Goal: Information Seeking & Learning: Learn about a topic

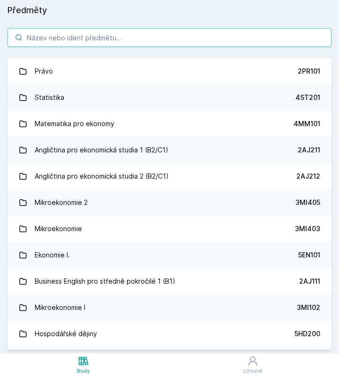
click at [115, 44] on input "search" at bounding box center [170, 37] width 324 height 19
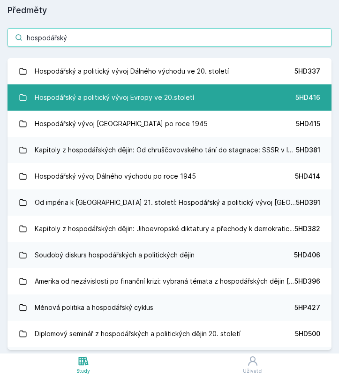
type input "hospodářský"
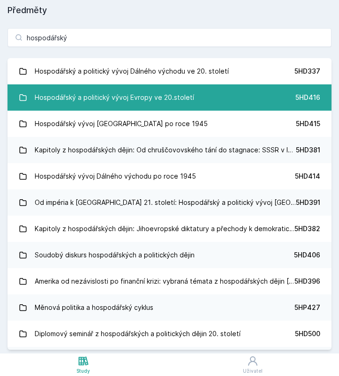
click at [183, 93] on div "Hospodářský a politický vývoj Evropy ve 20.století" at bounding box center [115, 97] width 160 height 19
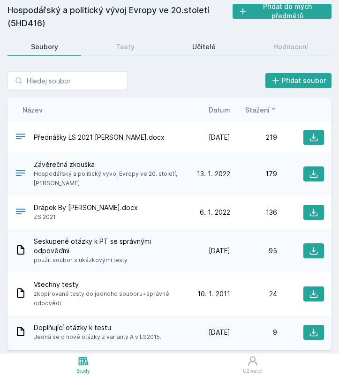
click at [204, 48] on div "Učitelé" at bounding box center [203, 46] width 23 height 9
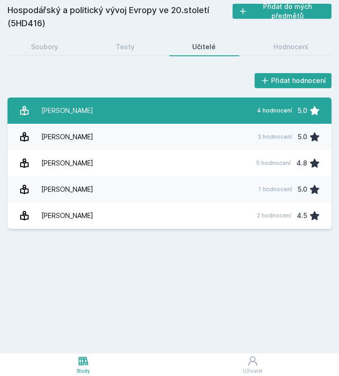
click at [156, 107] on link "Drábek Jakub 4 hodnocení 5.0" at bounding box center [170, 111] width 324 height 26
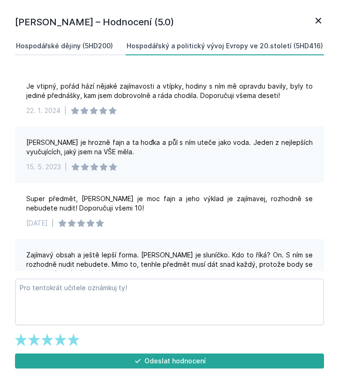
click at [54, 50] on div "Hospodářské dějiny (5HD200)" at bounding box center [64, 45] width 97 height 9
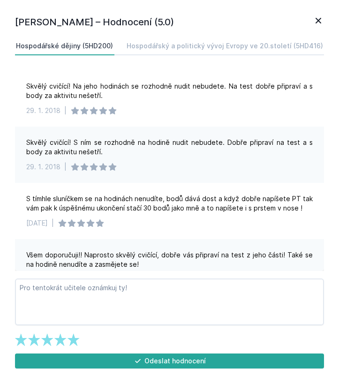
click at [317, 25] on icon at bounding box center [318, 20] width 11 height 11
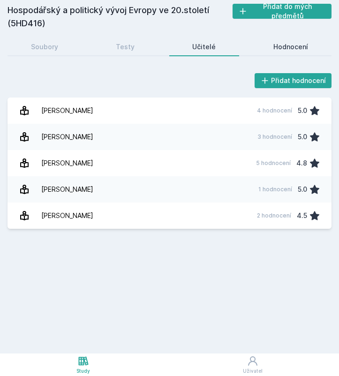
click at [281, 50] on div "Hodnocení" at bounding box center [291, 46] width 35 height 9
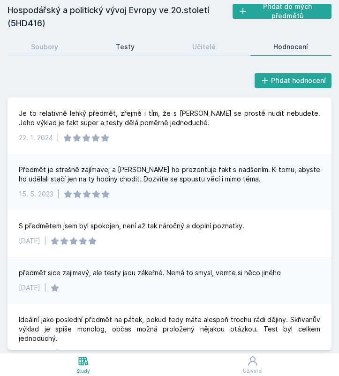
click at [127, 46] on div "Testy" at bounding box center [125, 46] width 19 height 9
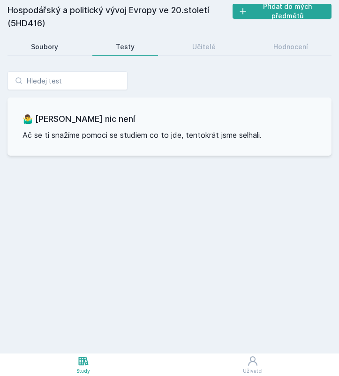
click at [50, 45] on div "Soubory" at bounding box center [44, 46] width 27 height 9
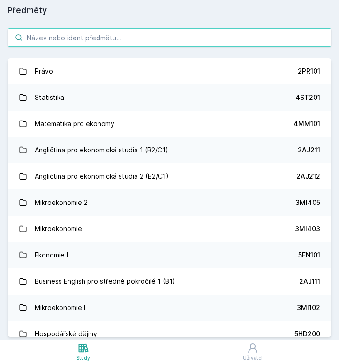
click at [116, 41] on input "search" at bounding box center [170, 37] width 324 height 19
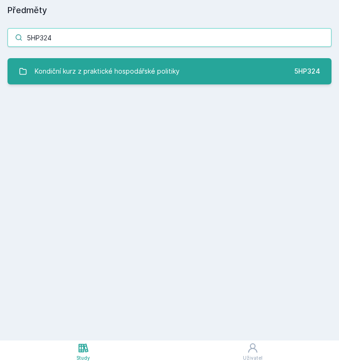
type input "5HP324"
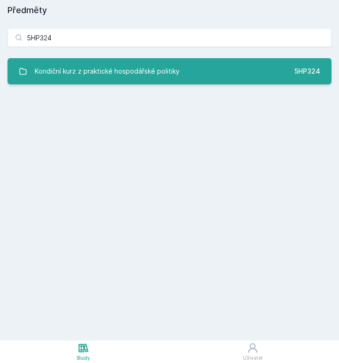
click at [172, 73] on div "Kondiční kurz z praktické hospodářské politiky" at bounding box center [107, 71] width 145 height 19
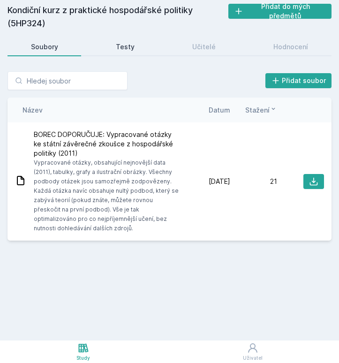
click at [125, 45] on div "Testy" at bounding box center [125, 46] width 19 height 9
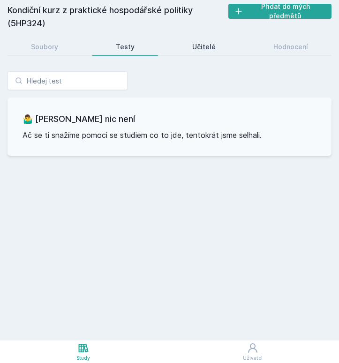
click at [196, 50] on div "Učitelé" at bounding box center [203, 46] width 23 height 9
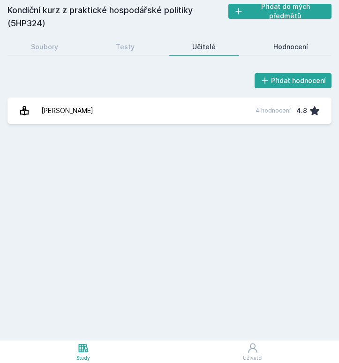
click at [291, 46] on div "Hodnocení" at bounding box center [291, 46] width 35 height 9
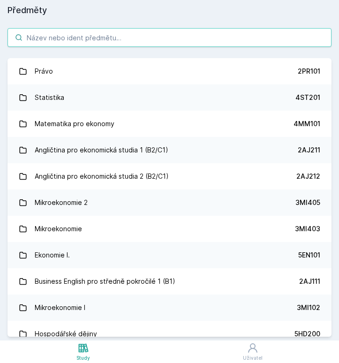
click at [76, 39] on input "search" at bounding box center [170, 37] width 324 height 19
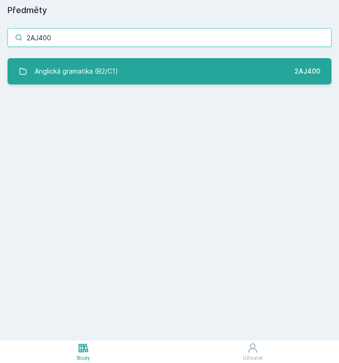
type input "2AJ400"
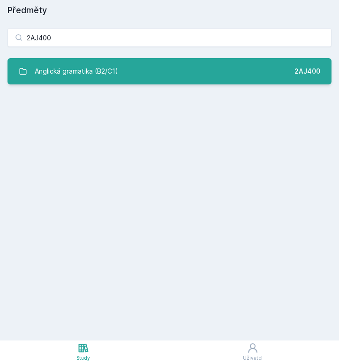
click at [93, 73] on div "Anglická gramatika (B2/C1)" at bounding box center [77, 71] width 84 height 19
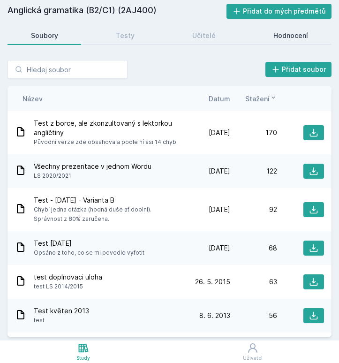
click at [266, 31] on link "Hodnocení" at bounding box center [291, 35] width 81 height 19
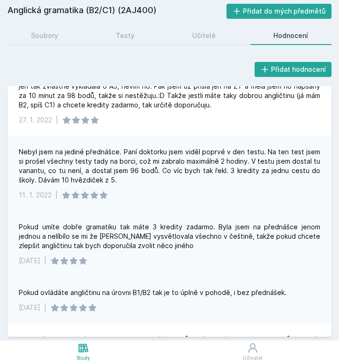
scroll to position [36, 0]
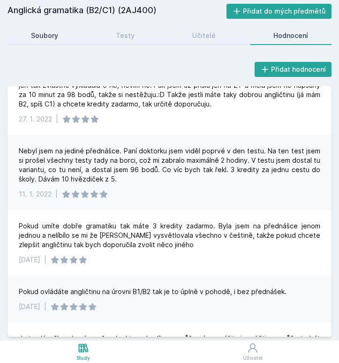
click at [54, 38] on div "Soubory" at bounding box center [44, 35] width 27 height 9
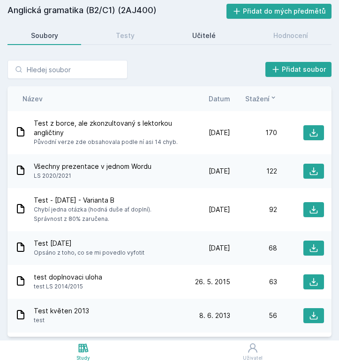
click at [206, 33] on div "Učitelé" at bounding box center [203, 35] width 23 height 9
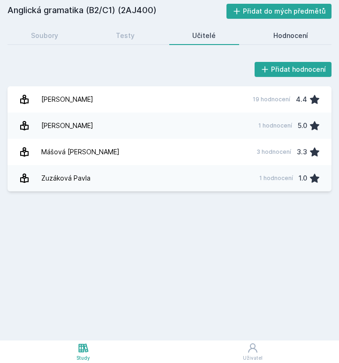
click at [296, 35] on div "Hodnocení" at bounding box center [291, 35] width 35 height 9
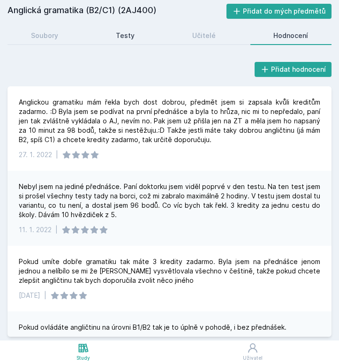
click at [120, 33] on div "Testy" at bounding box center [125, 35] width 19 height 9
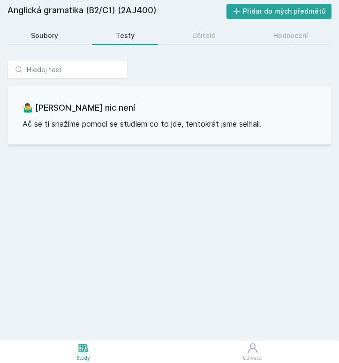
click at [59, 34] on link "Soubory" at bounding box center [45, 35] width 74 height 19
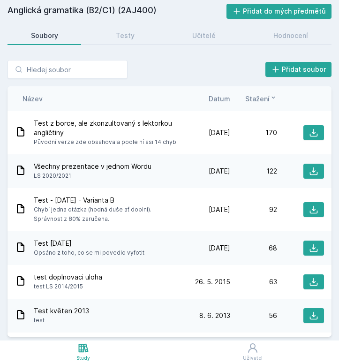
click at [228, 96] on span "Datum" at bounding box center [220, 99] width 22 height 10
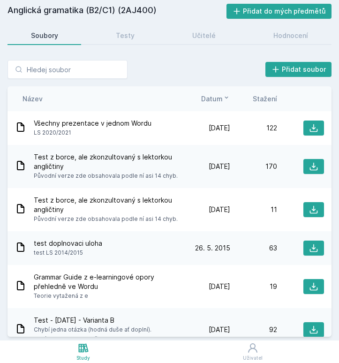
click at [136, 162] on span "Test z borce, ale zkonzultovaný s lektorkou angličtiny" at bounding box center [107, 162] width 146 height 19
click at [313, 169] on icon at bounding box center [313, 166] width 9 height 9
